Goal: Information Seeking & Learning: Find specific page/section

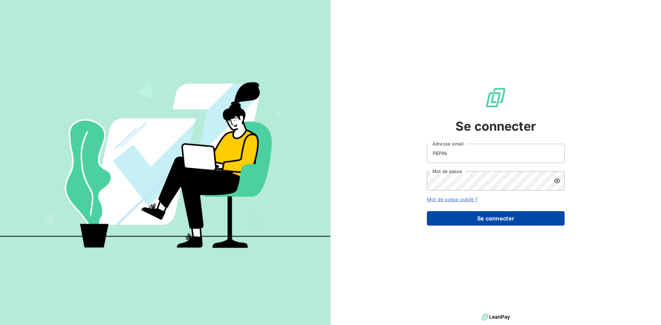
click at [480, 219] on button "Se connecter" at bounding box center [496, 218] width 138 height 14
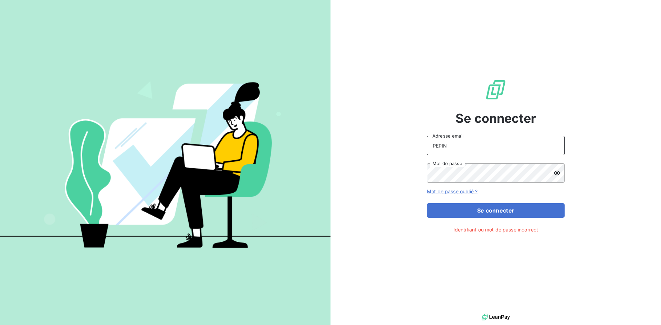
drag, startPoint x: 464, startPoint y: 149, endPoint x: 422, endPoint y: 144, distance: 42.2
click at [422, 144] on div "Se connecter PEPIN Adresse email Mot de passe Mot de passe oublié ? Se connecte…" at bounding box center [495, 156] width 330 height 312
type input "[EMAIL_ADDRESS][DOMAIN_NAME]"
click at [555, 172] on icon at bounding box center [556, 173] width 7 height 7
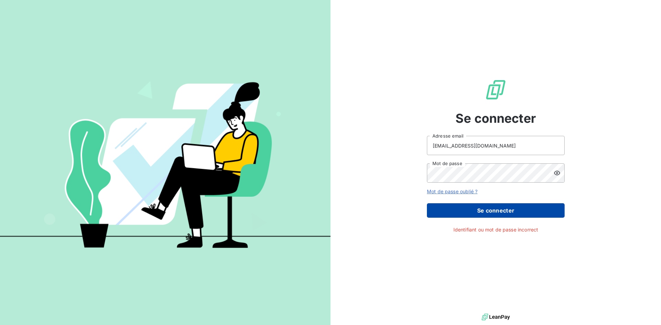
click at [528, 210] on button "Se connecter" at bounding box center [496, 210] width 138 height 14
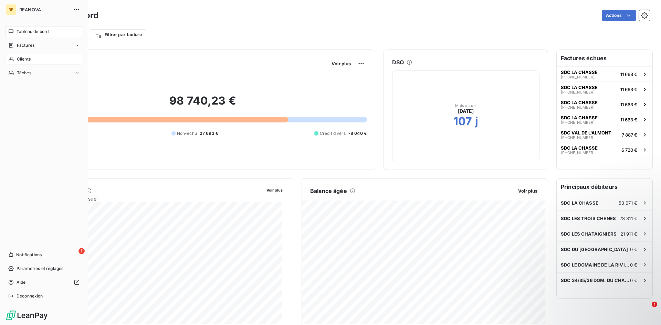
click at [21, 60] on span "Clients" at bounding box center [24, 59] width 14 height 6
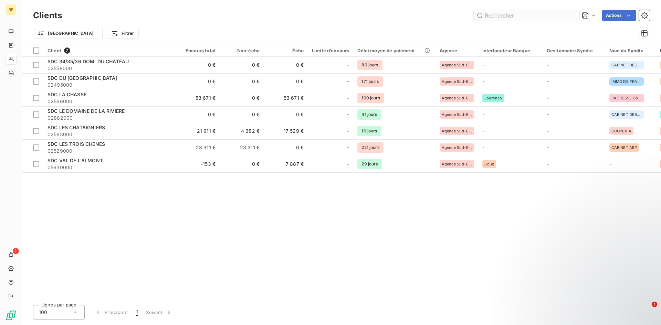
click at [528, 14] on input "text" at bounding box center [525, 15] width 103 height 11
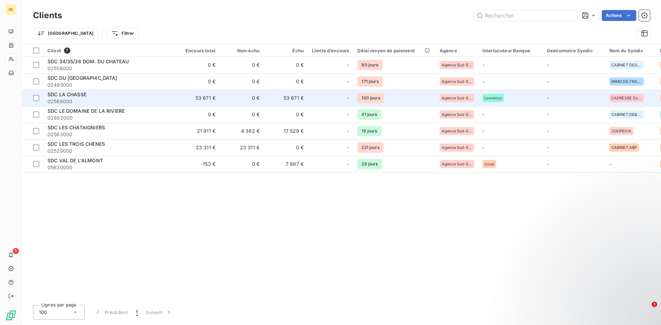
click at [108, 93] on div "SDC LA CHASSE" at bounding box center [109, 94] width 124 height 7
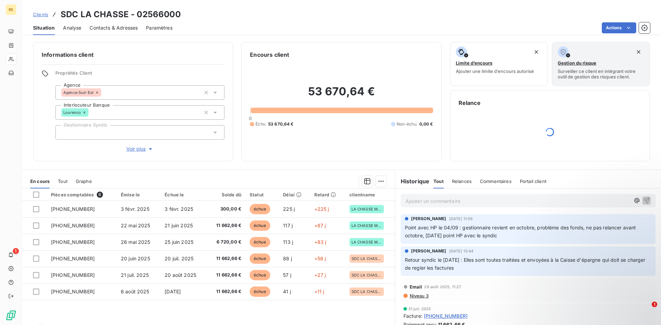
scroll to position [17, 0]
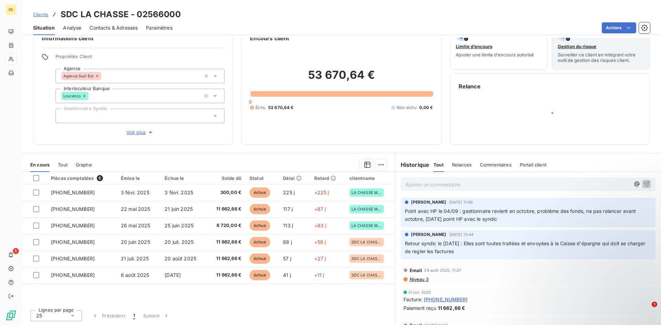
click at [61, 166] on span "Tout" at bounding box center [63, 165] width 10 height 6
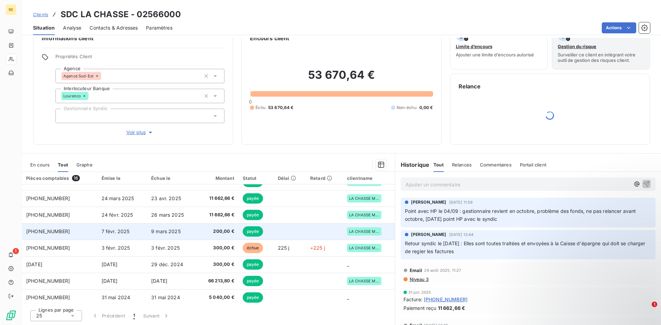
scroll to position [145, 0]
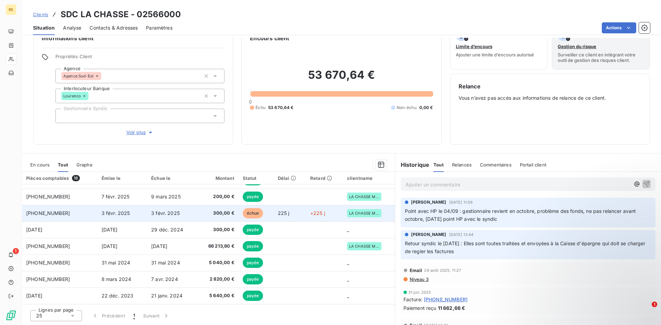
click at [201, 214] on span "300,00 €" at bounding box center [217, 213] width 33 height 7
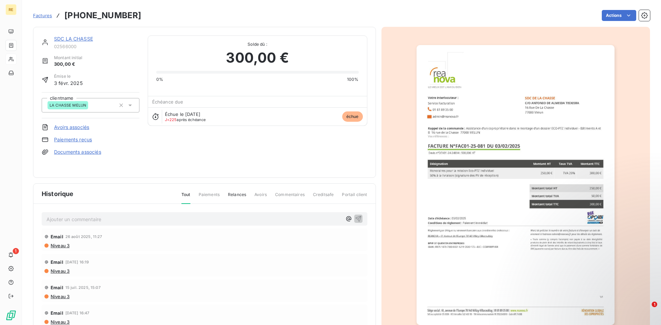
click at [41, 14] on span "Factures" at bounding box center [42, 16] width 19 height 6
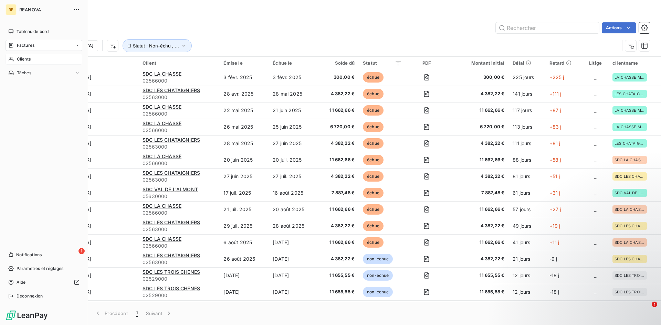
click at [18, 61] on span "Clients" at bounding box center [24, 59] width 14 height 6
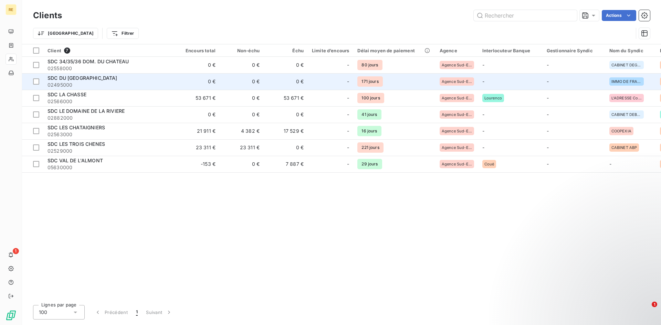
click at [90, 89] on td "SDC DU [GEOGRAPHIC_DATA] 02495000" at bounding box center [109, 81] width 132 height 17
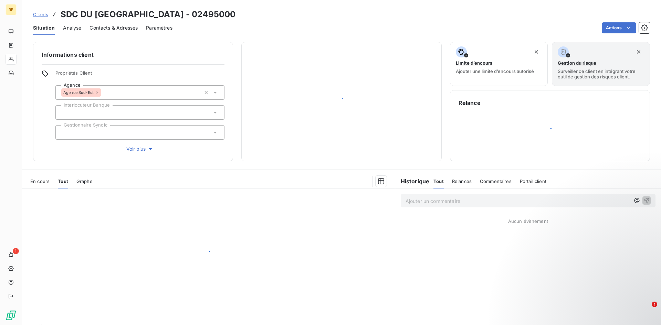
click at [89, 96] on div "Agence Sud-Est" at bounding box center [81, 92] width 40 height 8
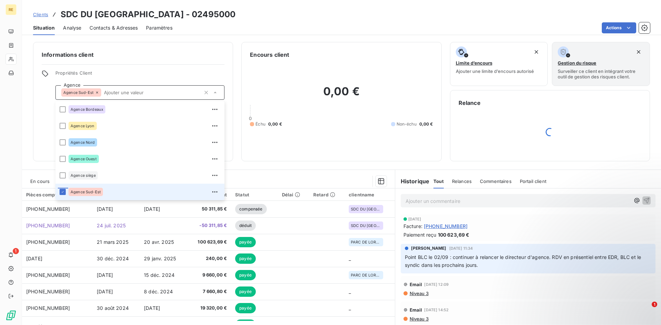
click at [40, 14] on span "Clients" at bounding box center [40, 15] width 15 height 6
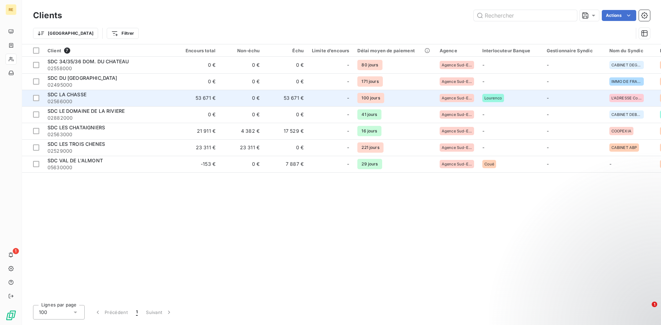
click at [77, 93] on span "SDC LA CHASSE" at bounding box center [66, 95] width 39 height 6
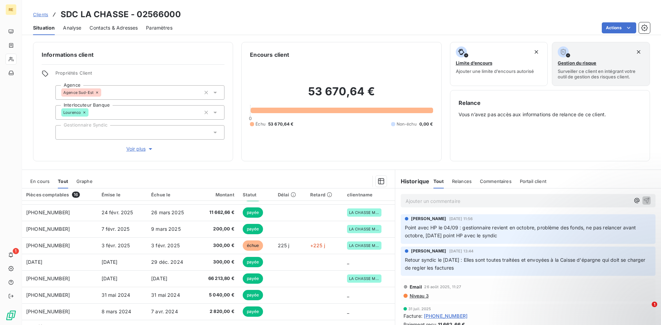
scroll to position [145, 0]
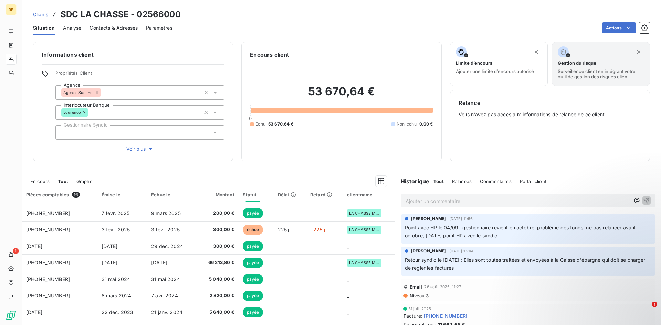
click at [86, 181] on span "Graphe" at bounding box center [84, 182] width 16 height 6
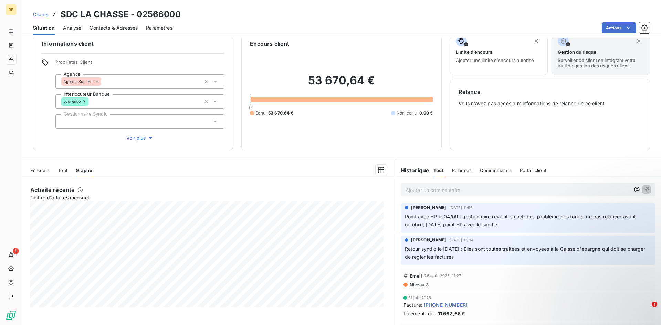
scroll to position [17, 0]
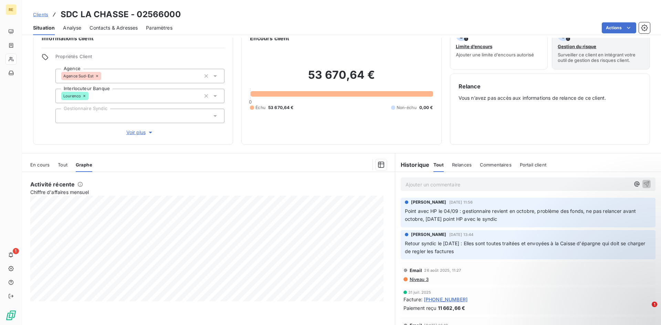
click at [66, 166] on span "Tout" at bounding box center [63, 165] width 10 height 6
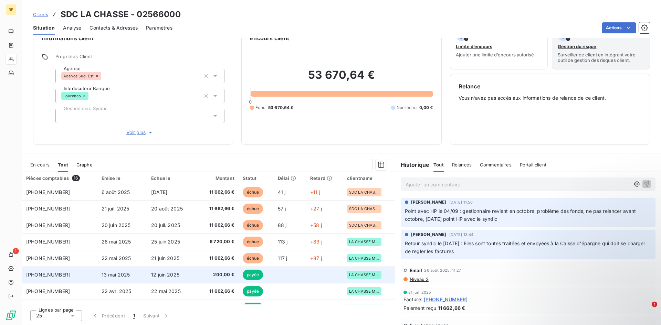
scroll to position [0, 0]
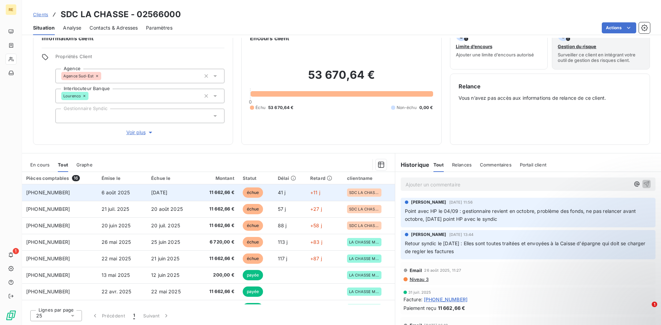
click at [157, 193] on span "[DATE]" at bounding box center [159, 193] width 16 height 6
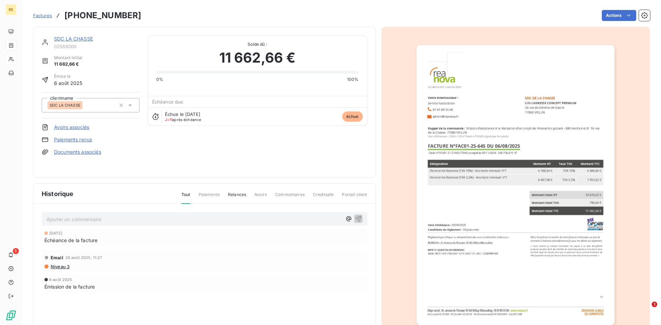
click at [85, 38] on link "SDC LA CHASSE" at bounding box center [73, 39] width 39 height 6
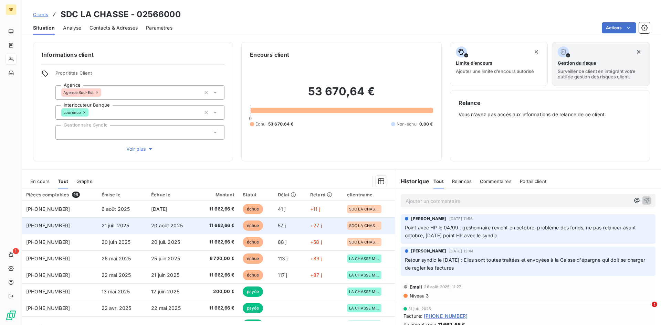
click at [214, 227] on span "11 662,66 €" at bounding box center [217, 225] width 33 height 7
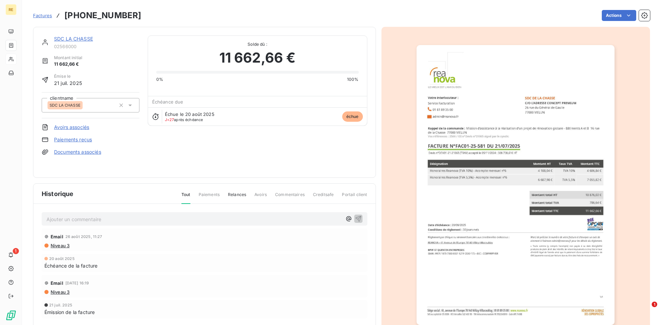
click at [67, 39] on link "SDC LA CHASSE" at bounding box center [73, 39] width 39 height 6
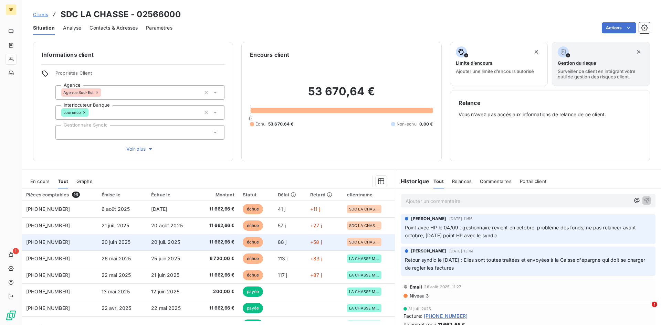
click at [180, 242] on td "20 juil. 2025" at bounding box center [172, 242] width 50 height 17
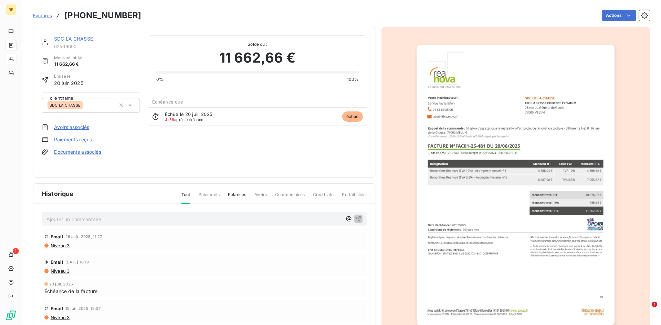
click at [76, 37] on link "SDC LA CHASSE" at bounding box center [73, 39] width 39 height 6
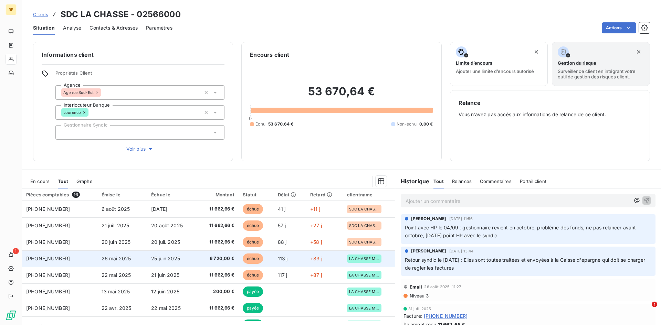
click at [157, 255] on td "25 juin 2025" at bounding box center [172, 259] width 50 height 17
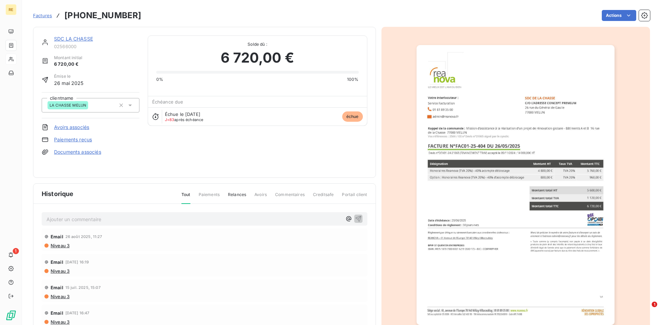
click at [82, 38] on link "SDC LA CHASSE" at bounding box center [73, 39] width 39 height 6
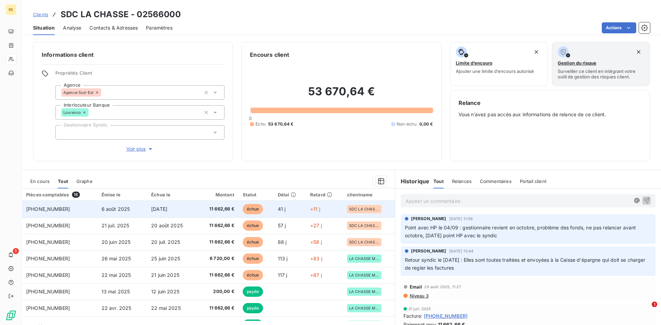
click at [161, 209] on span "[DATE]" at bounding box center [159, 209] width 16 height 6
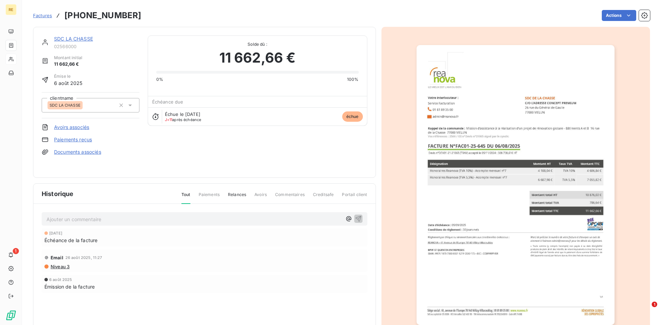
click at [81, 38] on link "SDC LA CHASSE" at bounding box center [73, 39] width 39 height 6
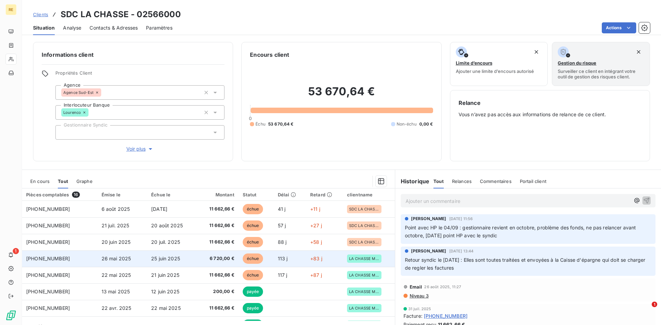
click at [159, 256] on span "25 juin 2025" at bounding box center [165, 259] width 29 height 6
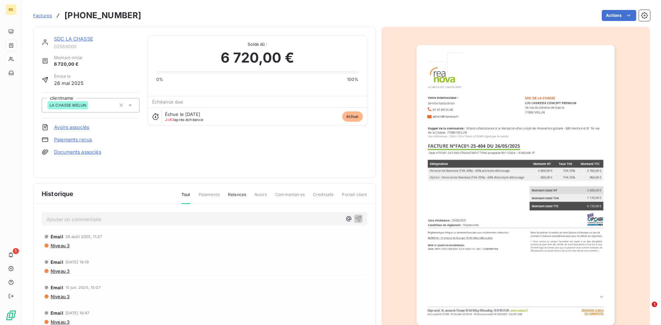
click at [91, 38] on link "SDC LA CHASSE" at bounding box center [73, 39] width 39 height 6
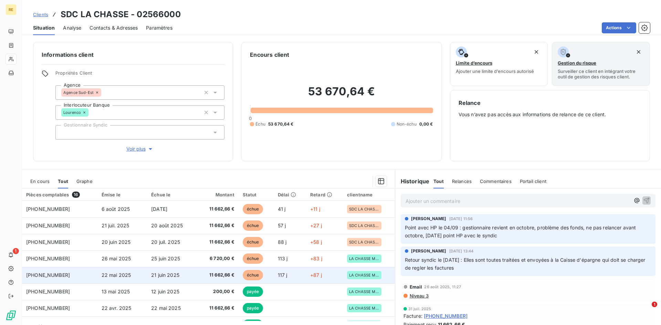
click at [184, 273] on td "21 juin 2025" at bounding box center [172, 275] width 50 height 17
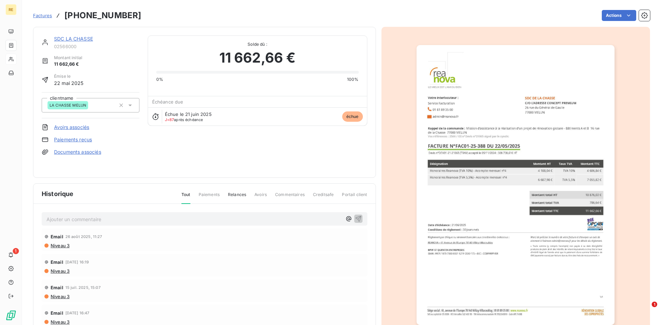
click at [62, 38] on link "SDC LA CHASSE" at bounding box center [73, 39] width 39 height 6
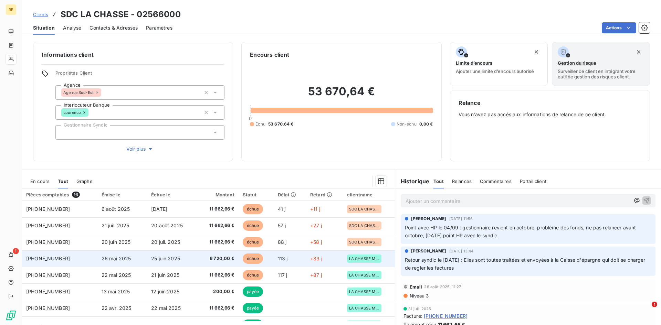
click at [153, 258] on span "25 juin 2025" at bounding box center [165, 259] width 29 height 6
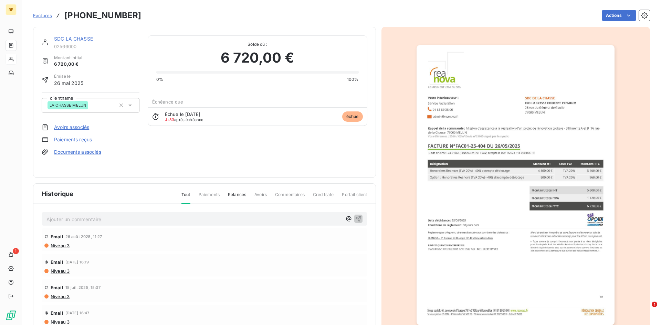
click at [76, 39] on link "SDC LA CHASSE" at bounding box center [73, 39] width 39 height 6
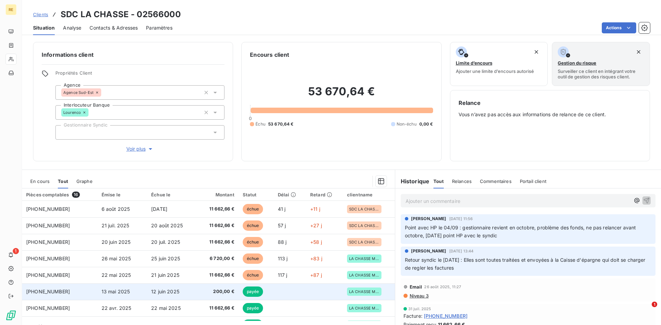
click at [132, 292] on td "13 mai 2025" at bounding box center [122, 292] width 50 height 17
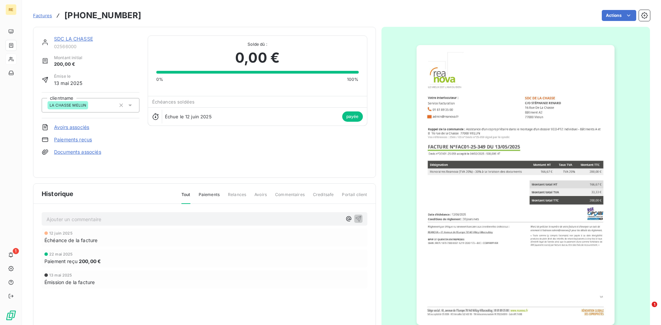
click at [72, 40] on link "SDC LA CHASSE" at bounding box center [73, 39] width 39 height 6
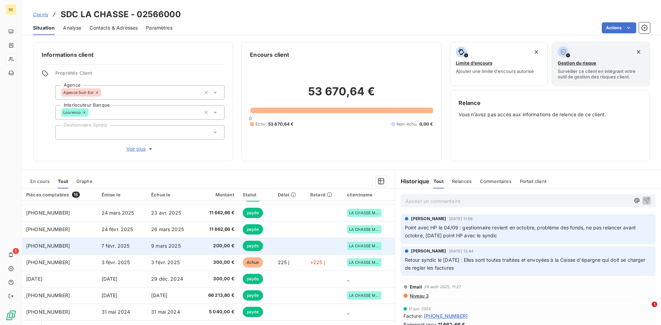
scroll to position [69, 0]
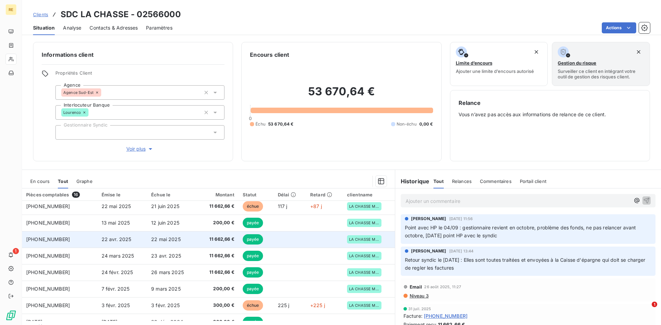
click at [197, 240] on td "11 662,66 €" at bounding box center [218, 239] width 42 height 17
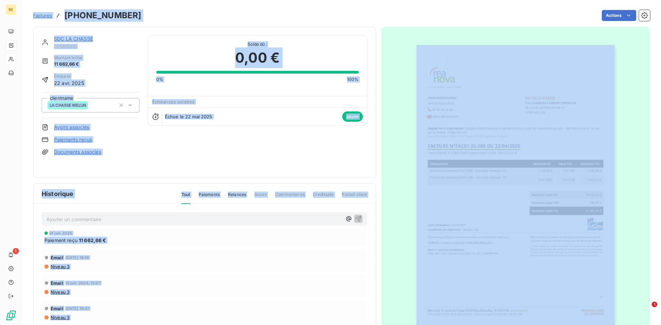
click at [431, 186] on img "button" at bounding box center [515, 185] width 198 height 280
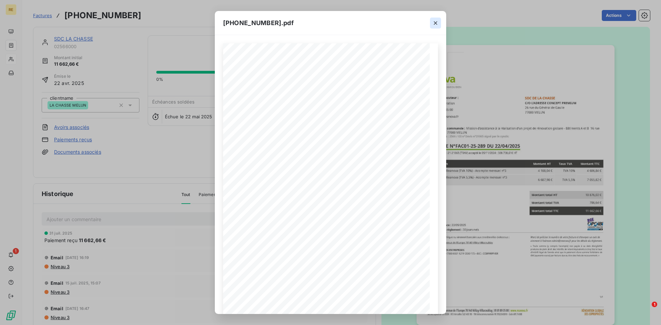
click at [435, 22] on icon "button" at bounding box center [435, 22] width 3 height 3
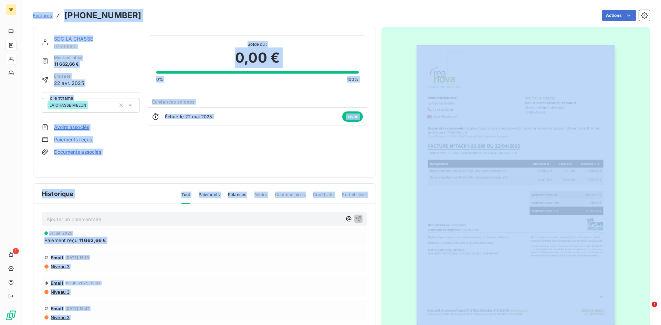
click at [67, 39] on link "SDC LA CHASSE" at bounding box center [73, 39] width 39 height 6
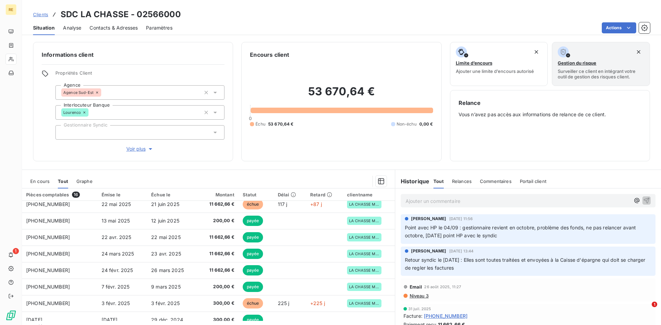
scroll to position [69, 0]
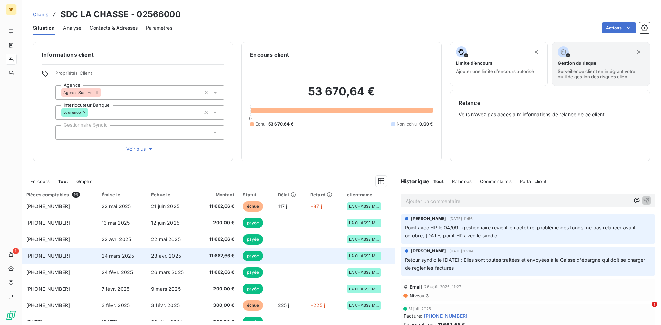
click at [186, 255] on td "23 avr. 2025" at bounding box center [172, 256] width 50 height 17
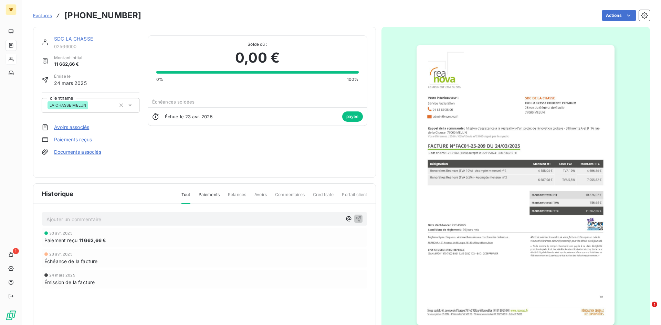
click at [210, 146] on div "SDC LA CHASSE 02566000 Montant initial 11 662,66 € Émise le [DATE] clientname L…" at bounding box center [205, 102] width 326 height 134
click at [77, 38] on link "SDC LA CHASSE" at bounding box center [73, 39] width 39 height 6
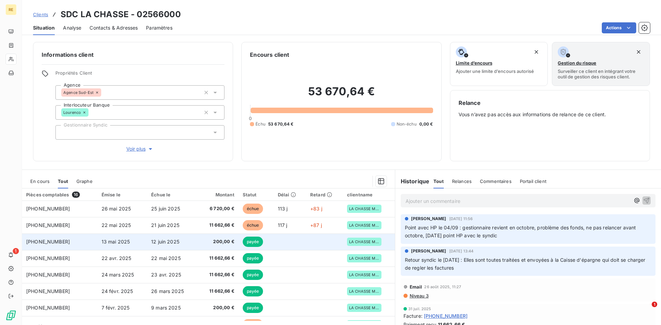
scroll to position [69, 0]
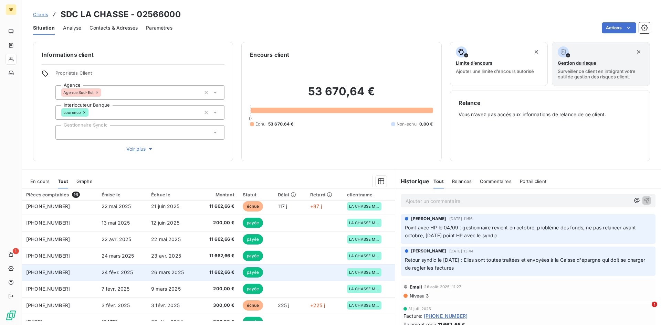
click at [167, 273] on span "26 mars 2025" at bounding box center [167, 272] width 33 height 6
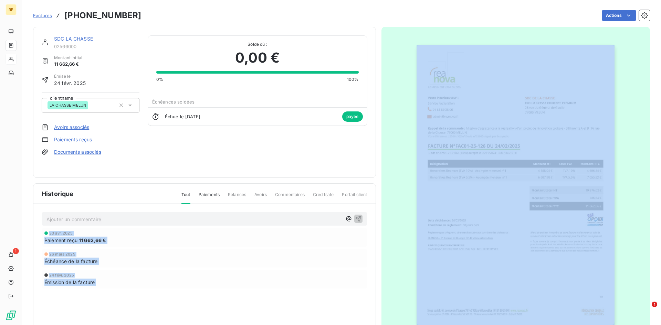
click at [240, 278] on div "[DATE] Émission de la facture" at bounding box center [204, 279] width 320 height 13
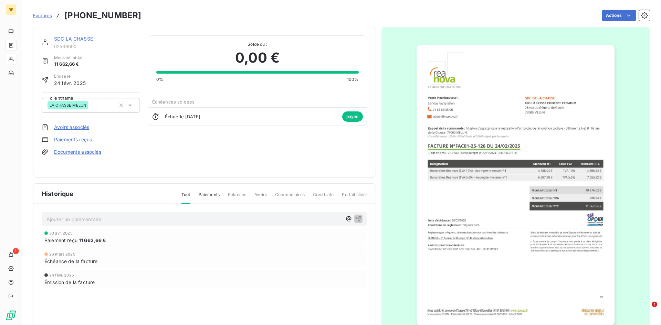
click at [318, 263] on div "Échéance de la facture" at bounding box center [204, 261] width 320 height 7
click at [47, 16] on span "Factures" at bounding box center [42, 16] width 19 height 6
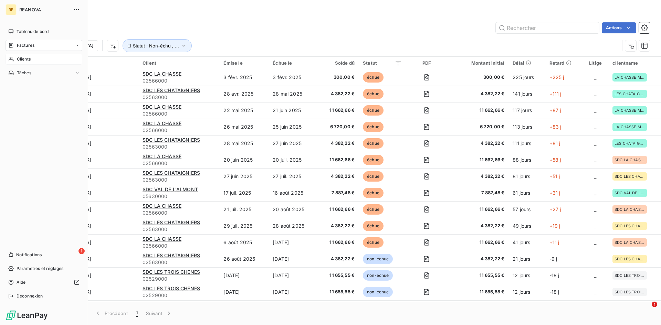
click at [33, 57] on div "Clients" at bounding box center [44, 59] width 77 height 11
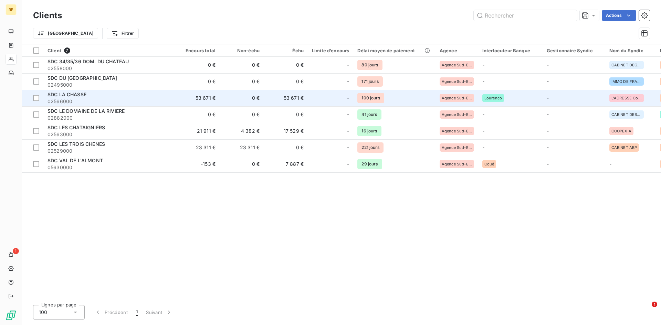
click at [87, 101] on span "02566000" at bounding box center [109, 101] width 124 height 7
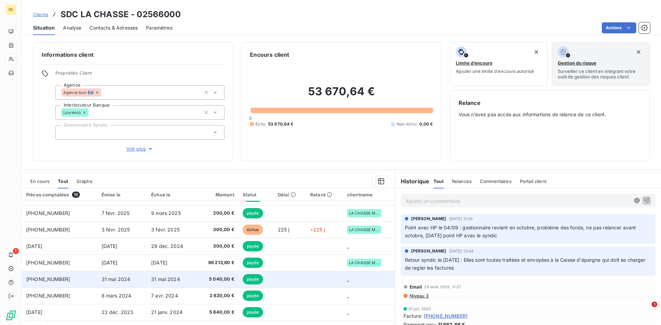
scroll to position [110, 0]
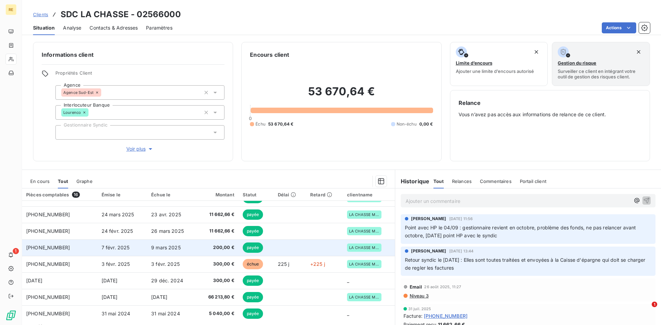
click at [134, 247] on td "7 févr. 2025" at bounding box center [122, 248] width 50 height 17
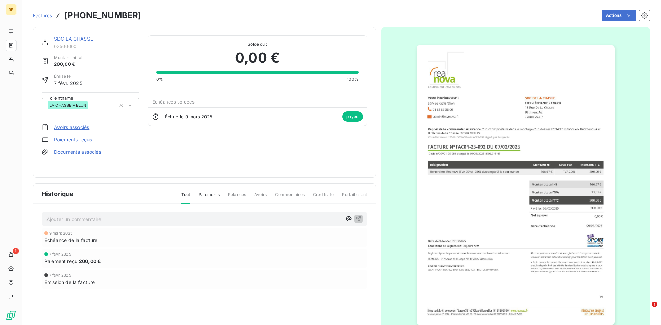
click at [73, 40] on link "SDC LA CHASSE" at bounding box center [73, 39] width 39 height 6
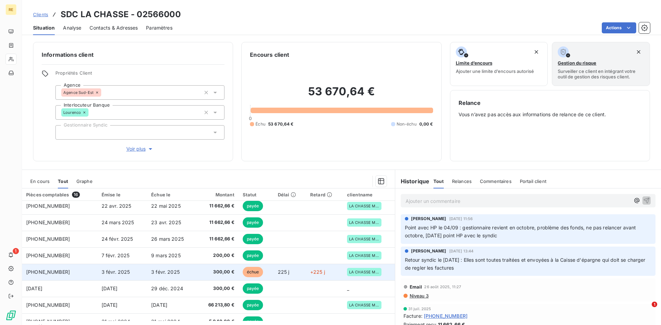
scroll to position [103, 0]
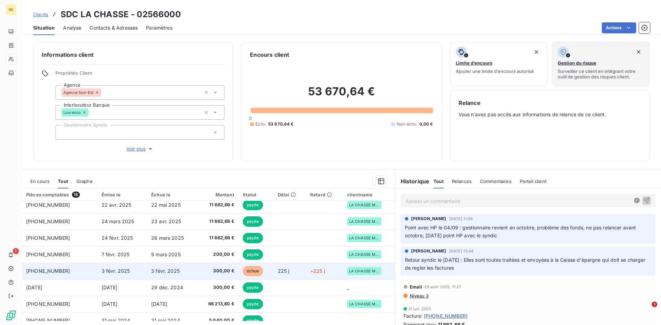
click at [136, 273] on td "3 févr. 2025" at bounding box center [122, 271] width 50 height 17
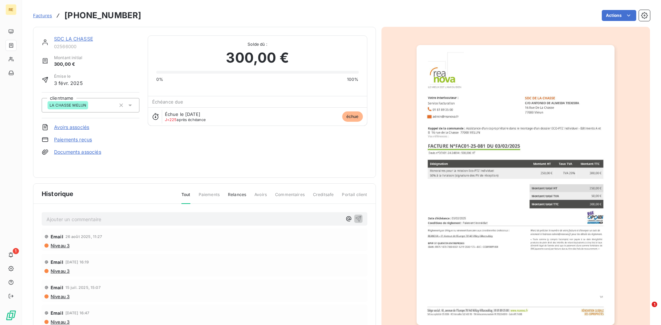
click at [90, 38] on link "SDC LA CHASSE" at bounding box center [73, 39] width 39 height 6
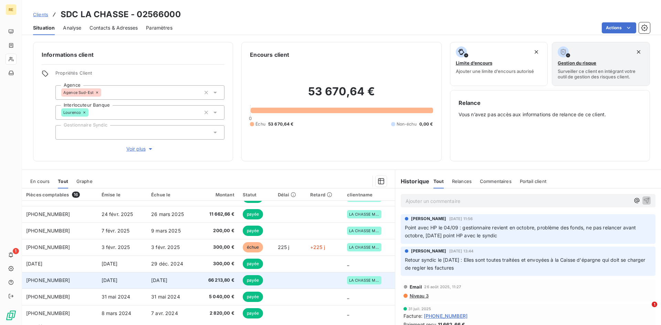
scroll to position [138, 0]
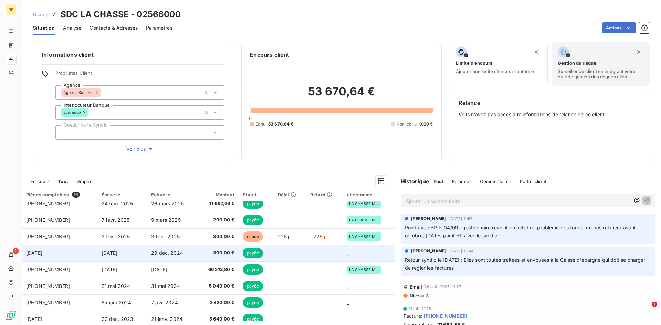
click at [159, 254] on span "29 déc. 2024" at bounding box center [167, 253] width 32 height 6
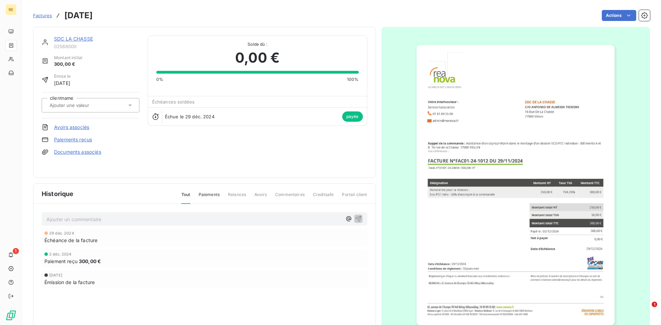
click at [72, 38] on link "SDC LA CHASSE" at bounding box center [73, 39] width 39 height 6
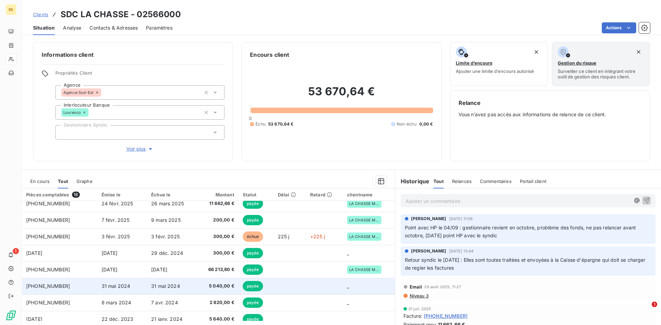
scroll to position [145, 0]
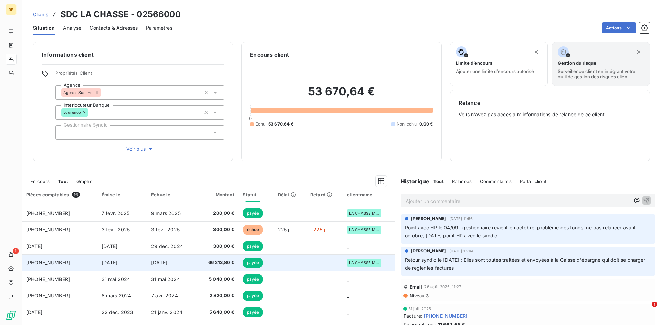
click at [182, 262] on td "[DATE]" at bounding box center [172, 263] width 50 height 17
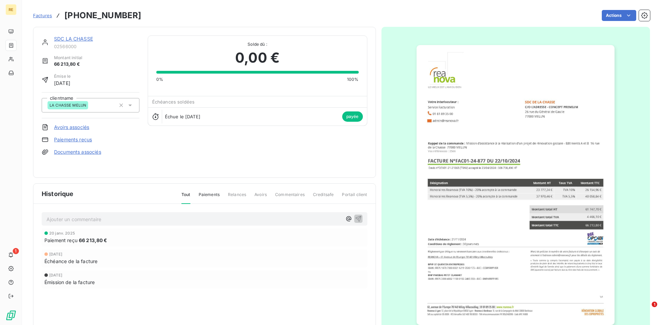
click at [351, 150] on div "SDC LA CHASSE 02566000 Montant initial 66 213,80 € Émise le [DATE] clientname L…" at bounding box center [205, 102] width 326 height 134
click at [74, 38] on link "SDC LA CHASSE" at bounding box center [73, 39] width 39 height 6
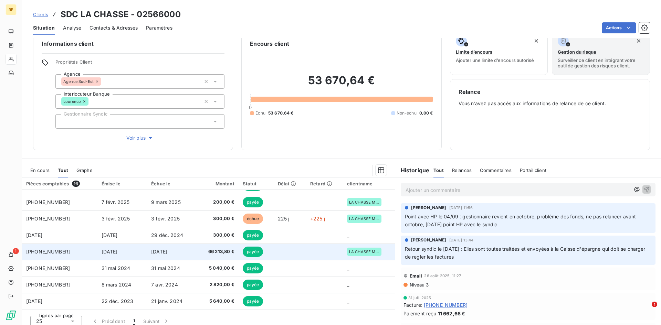
scroll to position [17, 0]
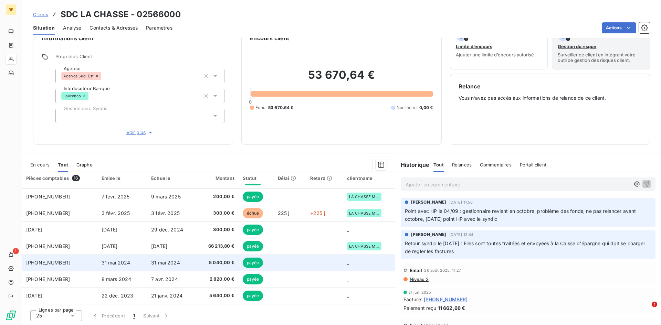
click at [208, 263] on span "5 040,00 €" at bounding box center [217, 262] width 33 height 7
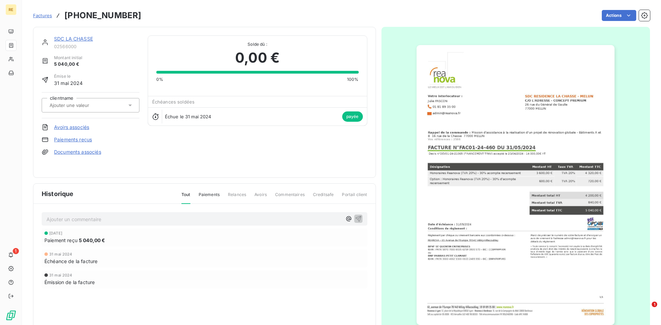
click at [69, 40] on link "SDC LA CHASSE" at bounding box center [73, 39] width 39 height 6
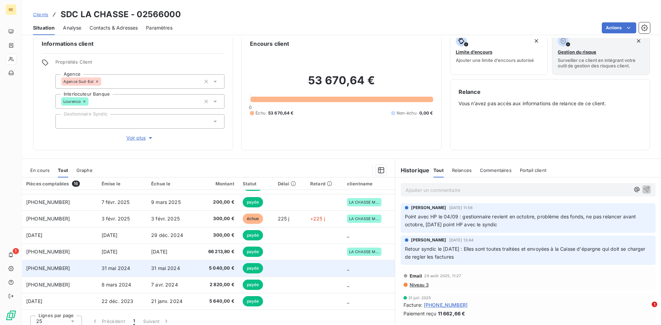
scroll to position [17, 0]
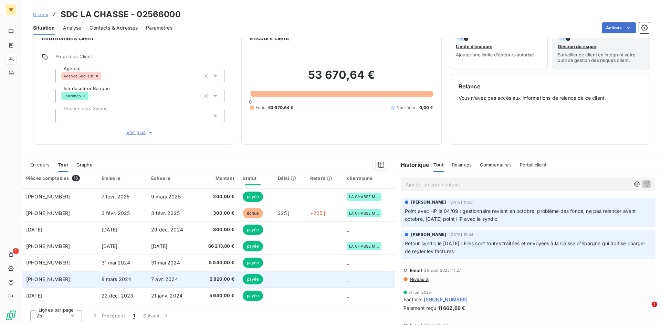
click at [190, 278] on td "7 avr. 2024" at bounding box center [172, 279] width 50 height 17
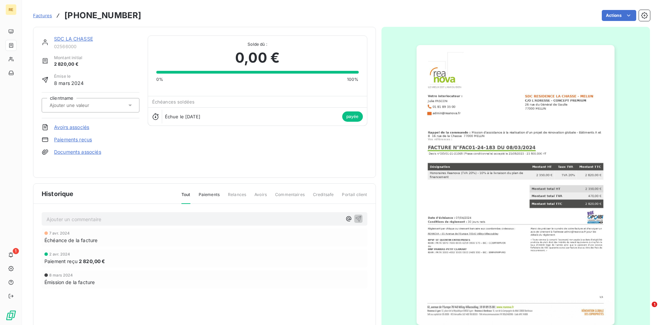
click at [65, 40] on link "SDC LA CHASSE" at bounding box center [73, 39] width 39 height 6
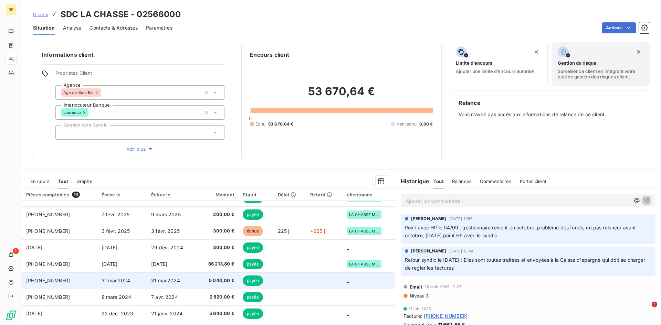
scroll to position [145, 0]
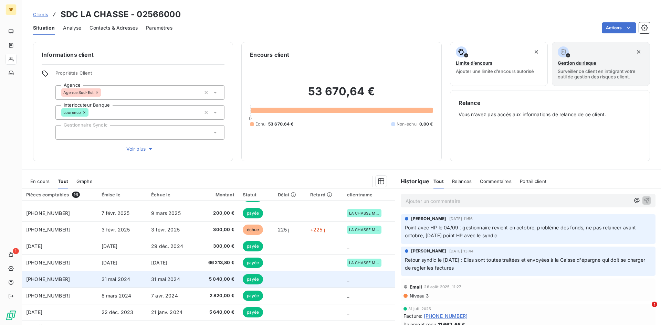
click at [156, 280] on span "31 mai 2024" at bounding box center [165, 279] width 29 height 6
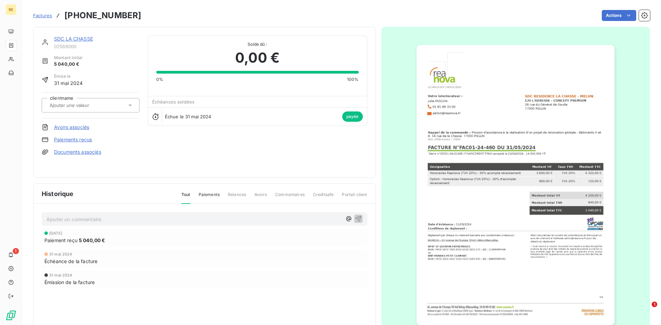
click at [78, 41] on link "SDC LA CHASSE" at bounding box center [73, 39] width 39 height 6
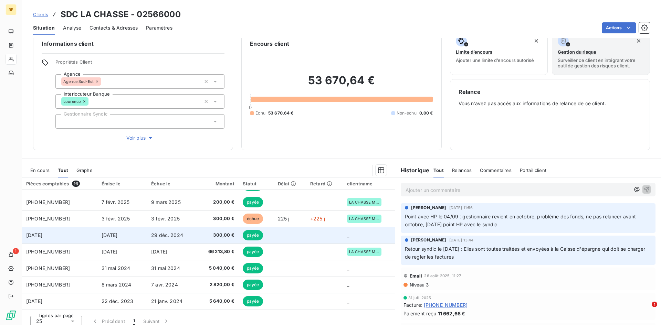
scroll to position [17, 0]
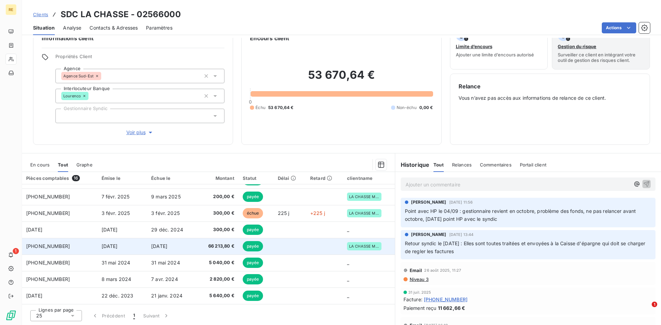
click at [209, 246] on span "66 213,80 €" at bounding box center [217, 246] width 33 height 7
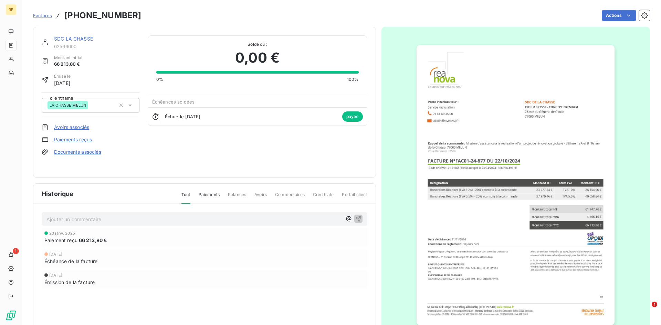
click at [71, 38] on link "SDC LA CHASSE" at bounding box center [73, 39] width 39 height 6
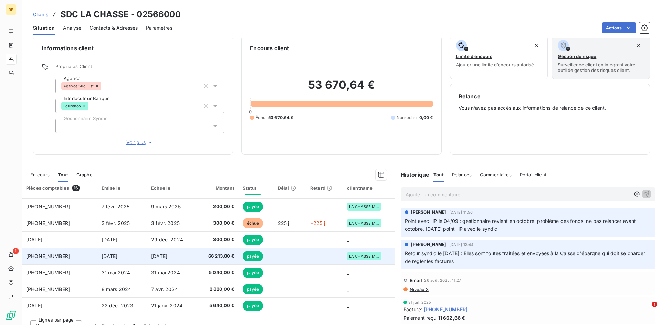
scroll to position [17, 0]
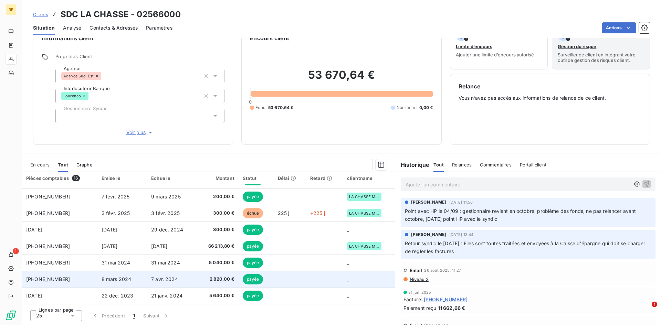
click at [204, 279] on span "2 820,00 €" at bounding box center [217, 279] width 33 height 7
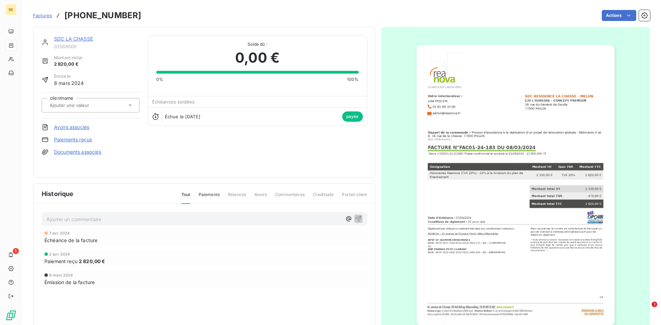
click at [72, 40] on link "SDC LA CHASSE" at bounding box center [73, 39] width 39 height 6
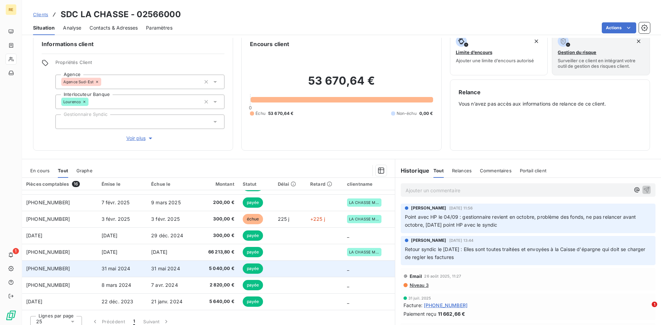
scroll to position [17, 0]
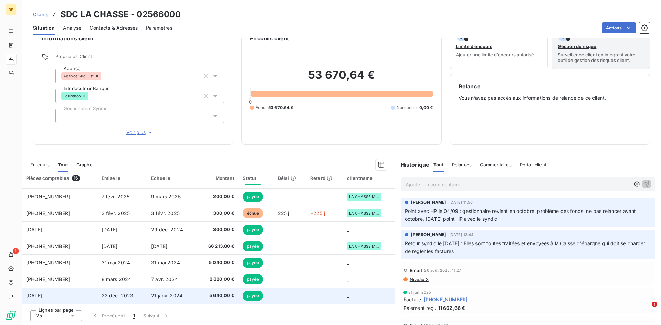
click at [179, 297] on span "21 janv. 2024" at bounding box center [166, 296] width 31 height 6
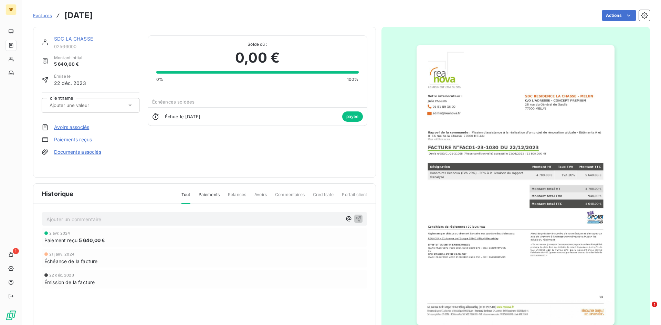
click at [74, 40] on link "SDC LA CHASSE" at bounding box center [73, 39] width 39 height 6
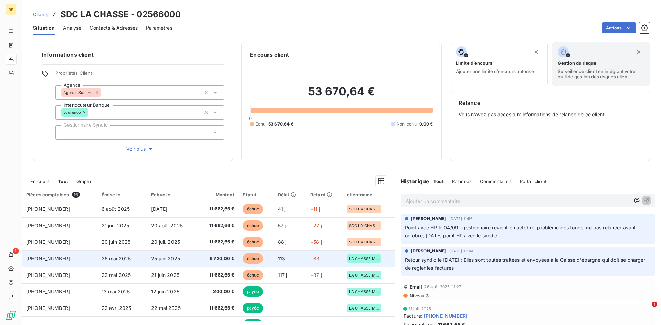
click at [215, 259] on span "6 720,00 €" at bounding box center [217, 258] width 33 height 7
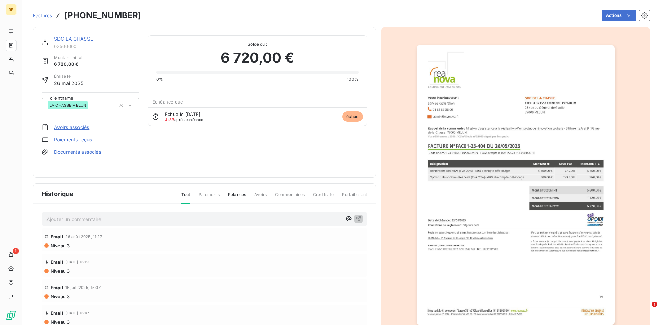
click at [75, 38] on link "SDC LA CHASSE" at bounding box center [73, 39] width 39 height 6
